Goal: Task Accomplishment & Management: Manage account settings

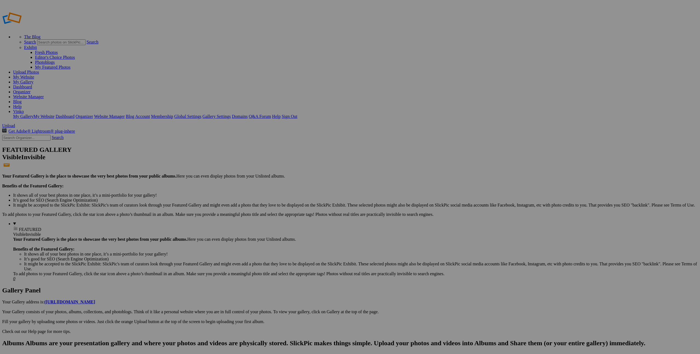
type input "[DATE] - Family Session"
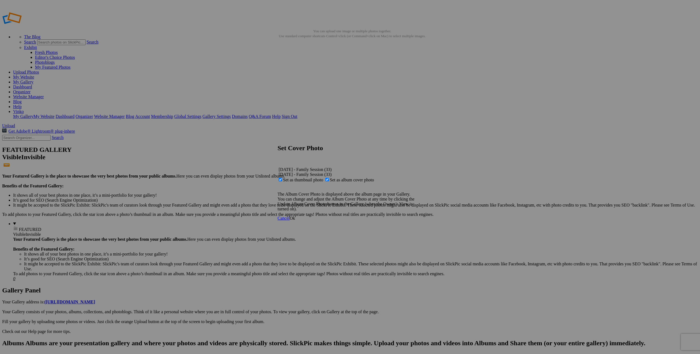
click at [295, 221] on span "Ok" at bounding box center [292, 218] width 5 height 5
